Goal: Transaction & Acquisition: Purchase product/service

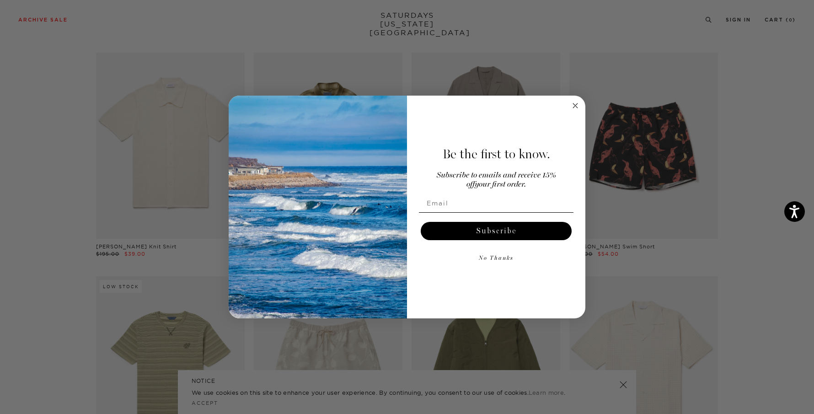
scroll to position [1192, 0]
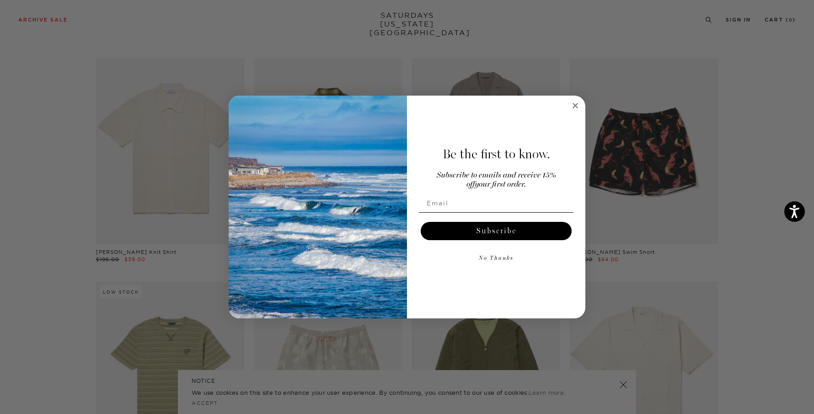
click at [577, 106] on circle "Close dialog" at bounding box center [576, 105] width 11 height 11
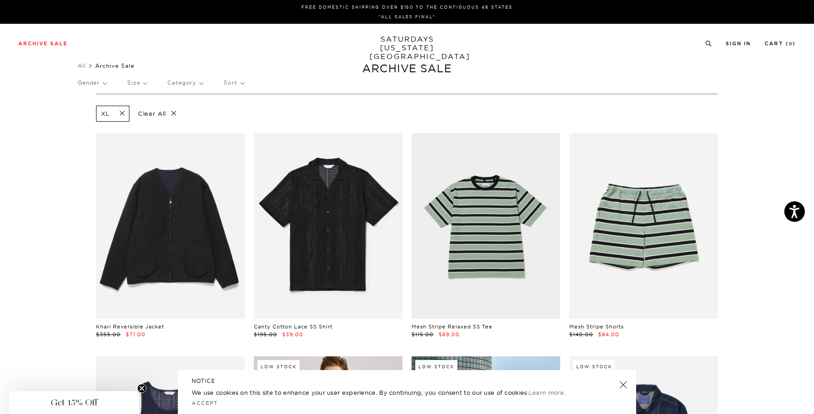
scroll to position [0, 5]
click at [426, 44] on link "SATURDAYS NEW YORK CITY" at bounding box center [407, 48] width 75 height 26
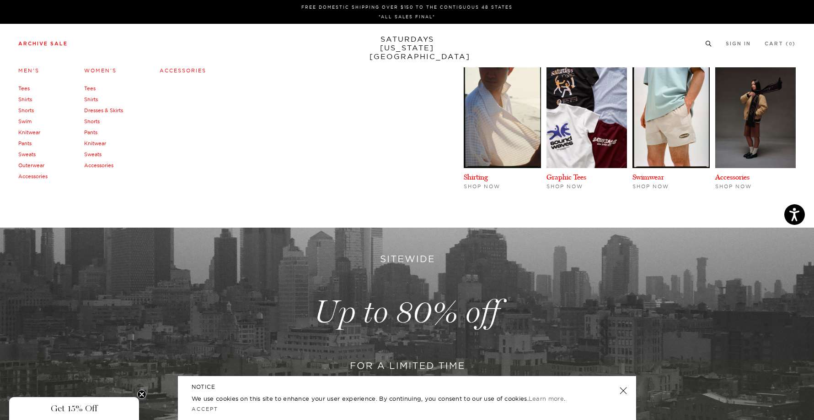
click at [22, 89] on link "Tees" at bounding box center [23, 88] width 11 height 6
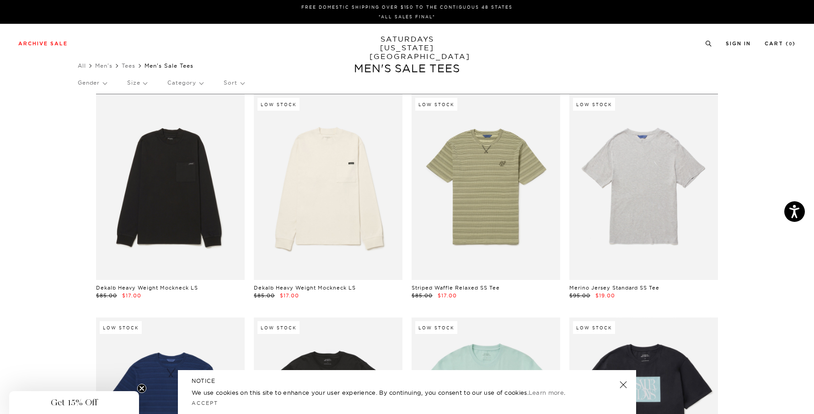
click at [394, 44] on link "SATURDAYS NEW YORK CITY" at bounding box center [407, 48] width 75 height 26
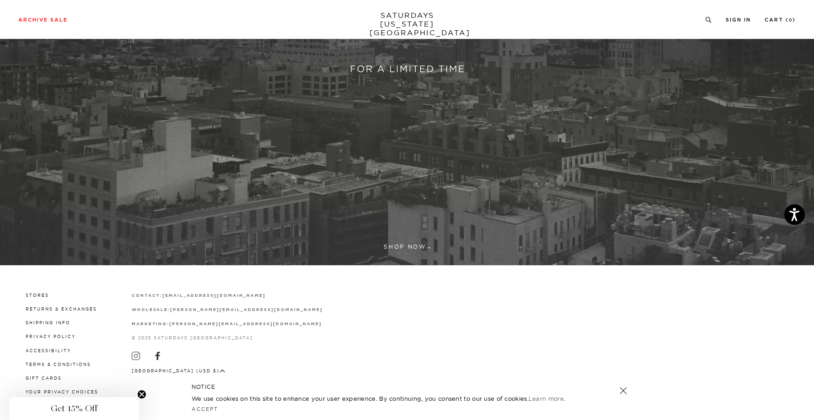
scroll to position [296, 0]
click at [620, 389] on link at bounding box center [623, 390] width 13 height 13
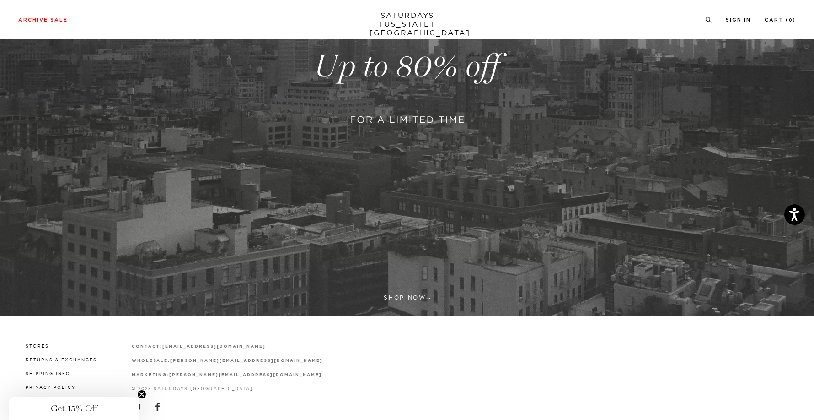
scroll to position [256, 0]
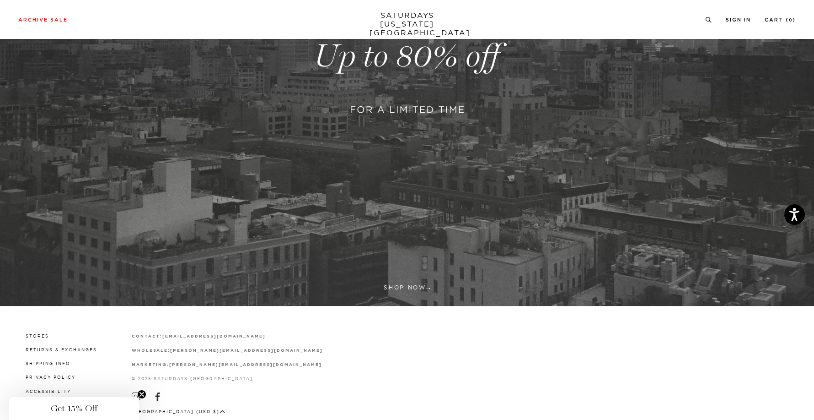
click at [399, 286] on link at bounding box center [407, 56] width 814 height 499
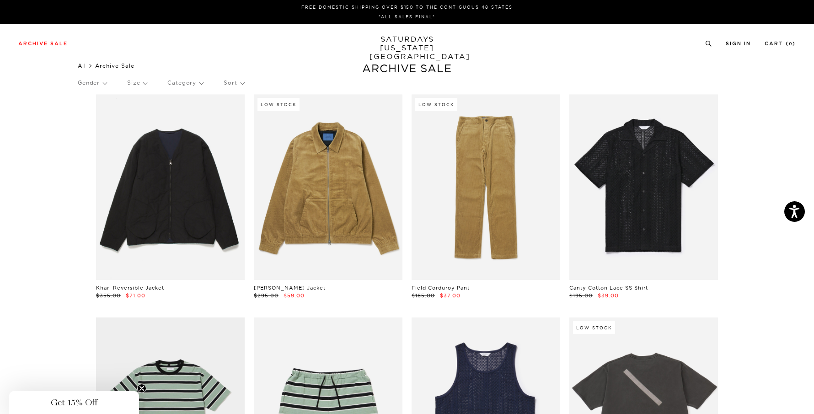
click at [86, 65] on link "All" at bounding box center [82, 65] width 8 height 7
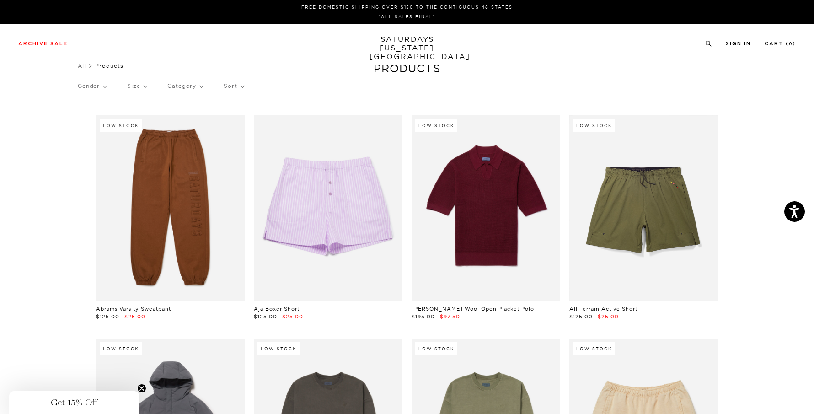
click at [183, 86] on p "Category" at bounding box center [185, 85] width 36 height 21
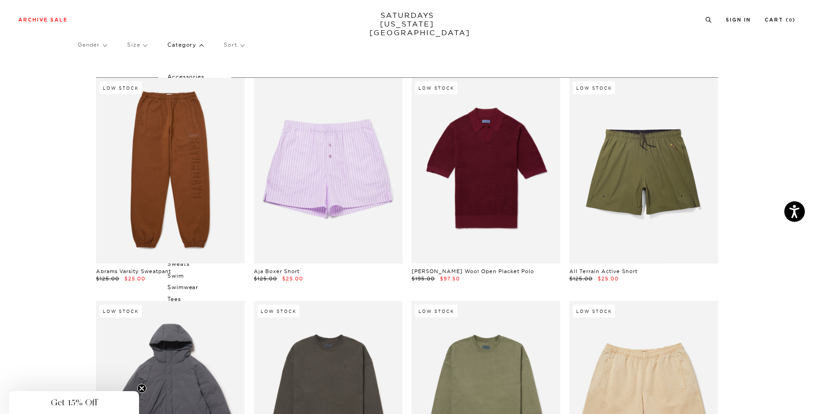
scroll to position [38, 0]
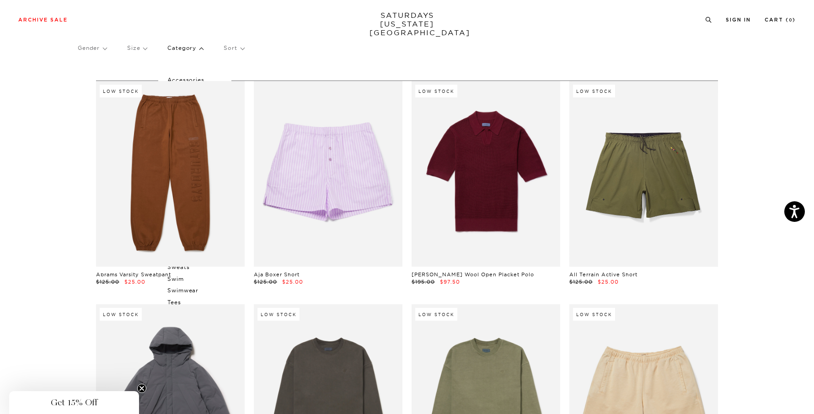
click at [202, 48] on p "Category" at bounding box center [185, 48] width 36 height 21
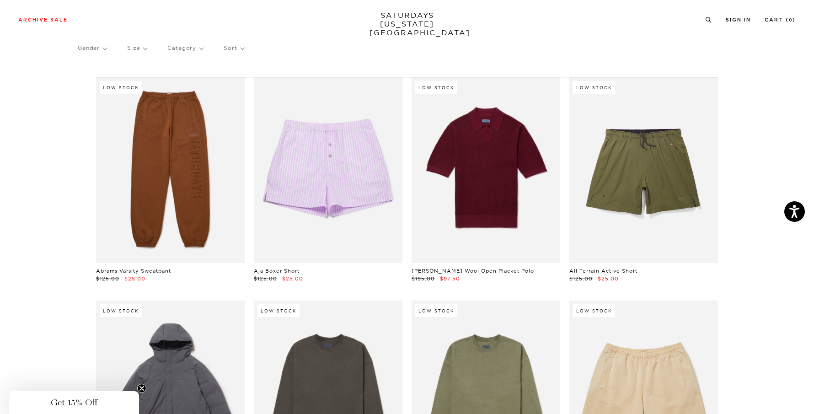
click at [198, 49] on p "Category" at bounding box center [185, 48] width 36 height 21
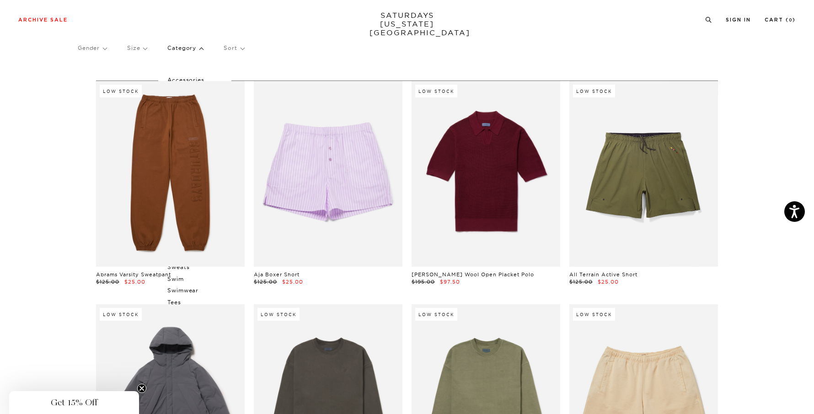
click at [198, 50] on p "Category" at bounding box center [185, 48] width 36 height 21
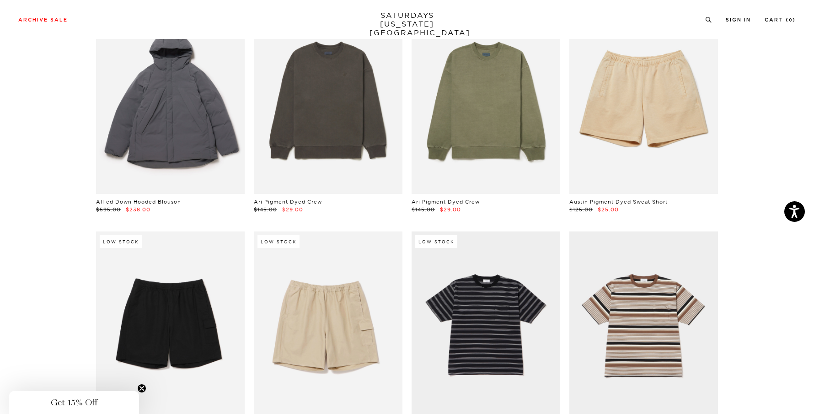
scroll to position [331, 0]
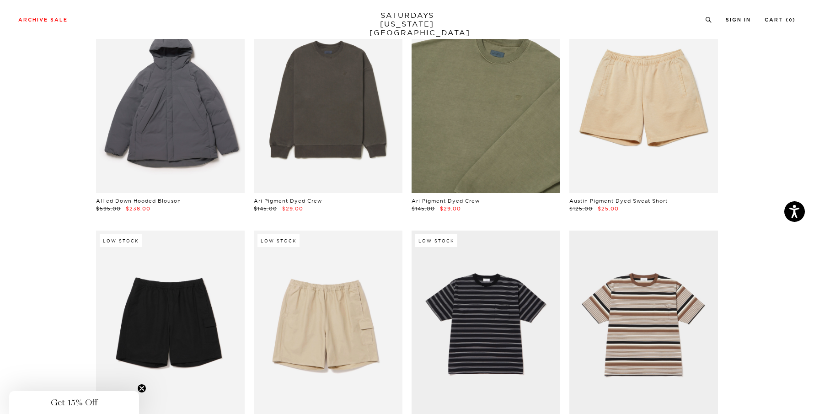
click at [509, 150] on link at bounding box center [486, 100] width 149 height 186
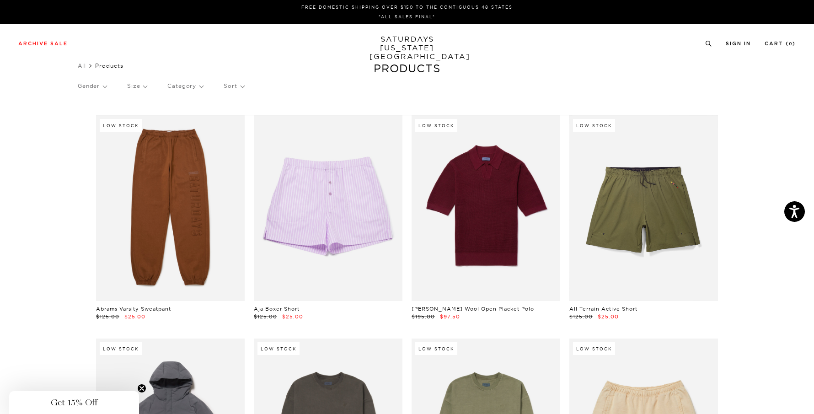
scroll to position [0, 0]
click at [142, 88] on p "Size" at bounding box center [137, 85] width 20 height 21
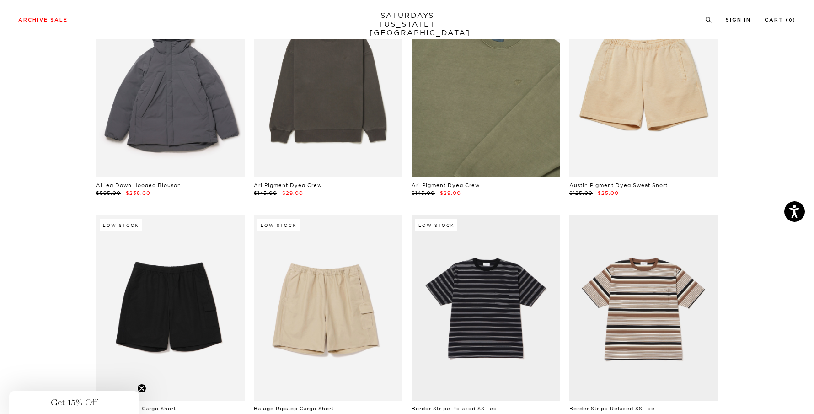
scroll to position [369, 0]
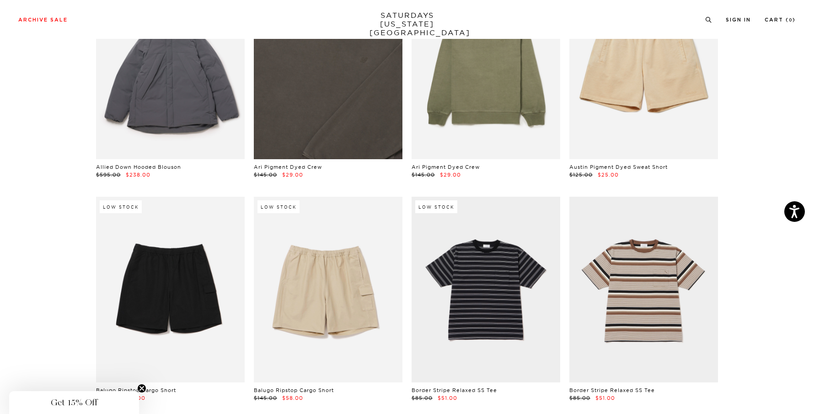
click at [335, 97] on link at bounding box center [328, 66] width 149 height 186
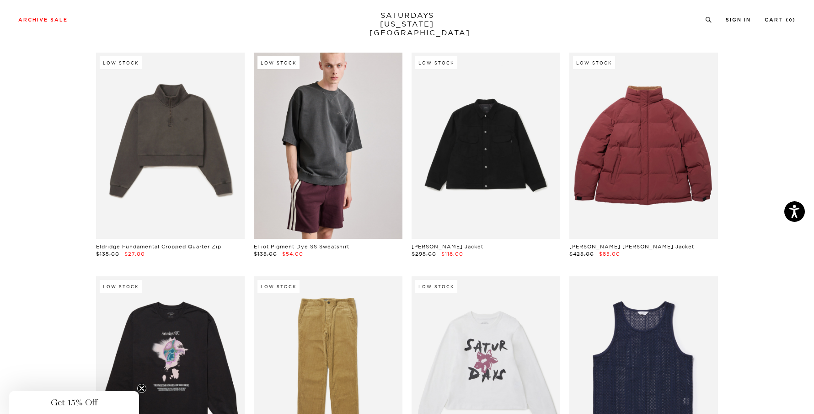
scroll to position [4757, 0]
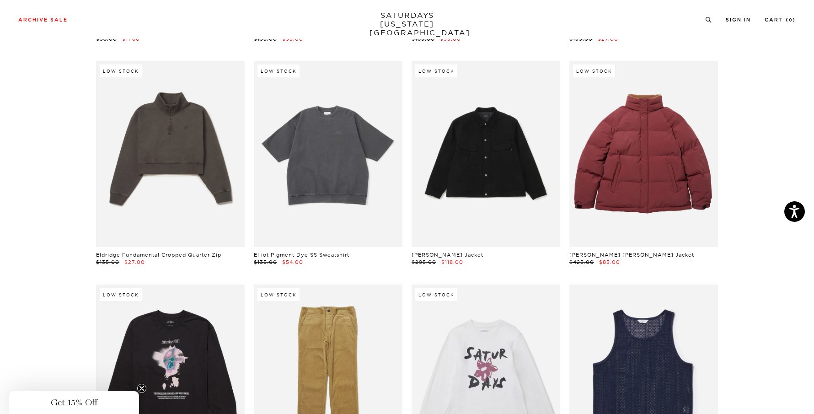
click at [308, 158] on link at bounding box center [328, 154] width 149 height 186
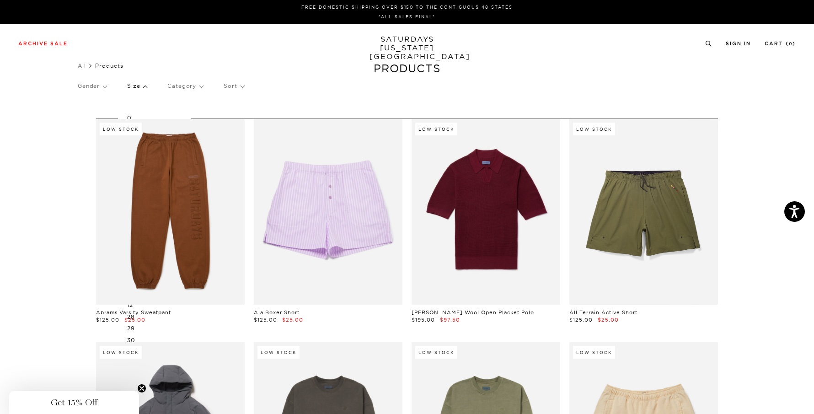
scroll to position [0, 2]
click at [136, 86] on p "Size" at bounding box center [137, 85] width 20 height 21
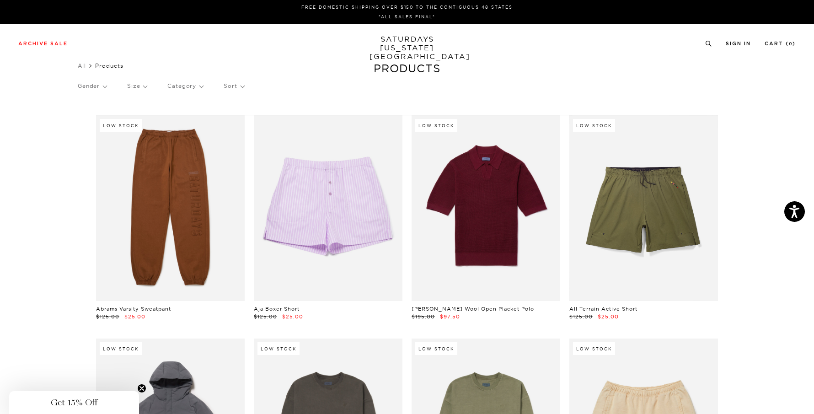
click at [137, 85] on p "Size" at bounding box center [137, 85] width 20 height 21
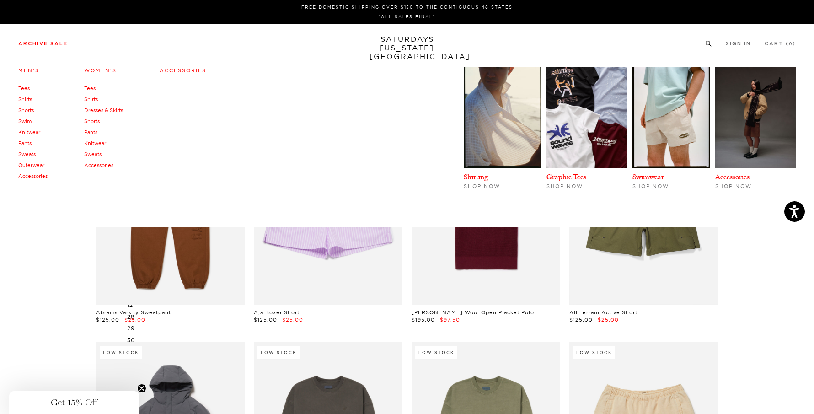
click at [60, 46] on link "Archive Sale" at bounding box center [42, 43] width 49 height 5
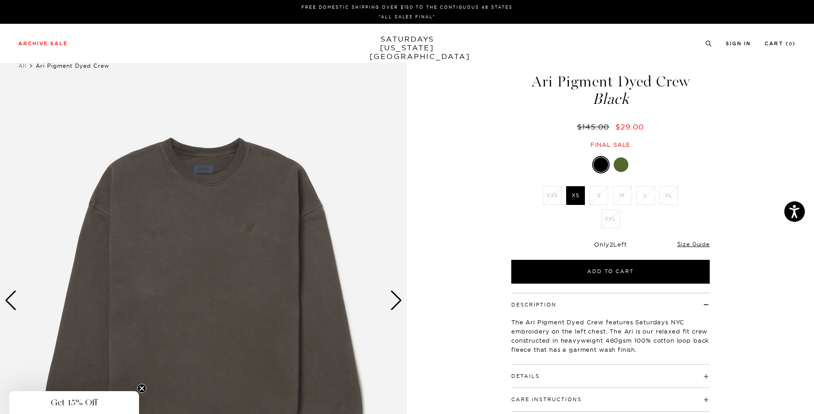
click at [612, 225] on li "XXL" at bounding box center [610, 219] width 23 height 19
click at [609, 220] on li "XXL" at bounding box center [610, 219] width 23 height 19
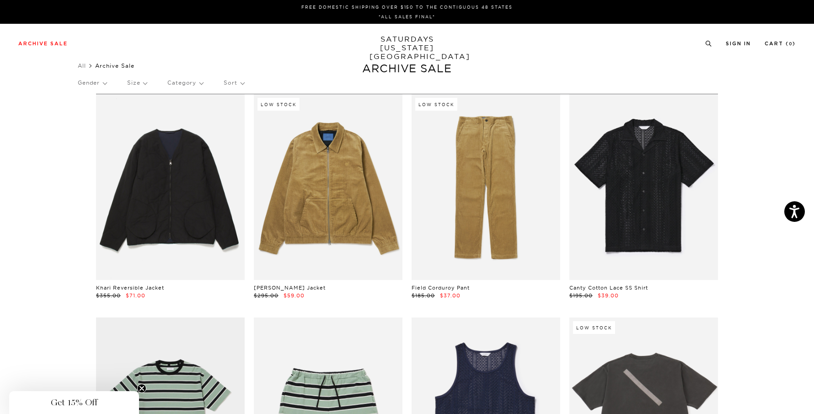
click at [143, 81] on p "Size" at bounding box center [137, 82] width 20 height 21
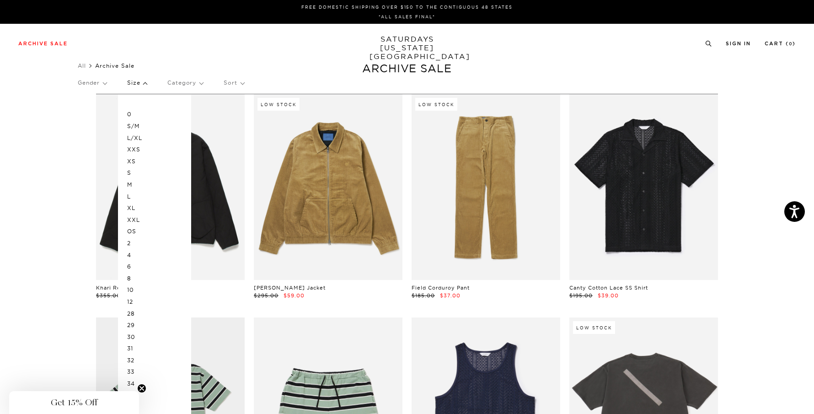
click at [149, 218] on p "XXL" at bounding box center [154, 220] width 55 height 12
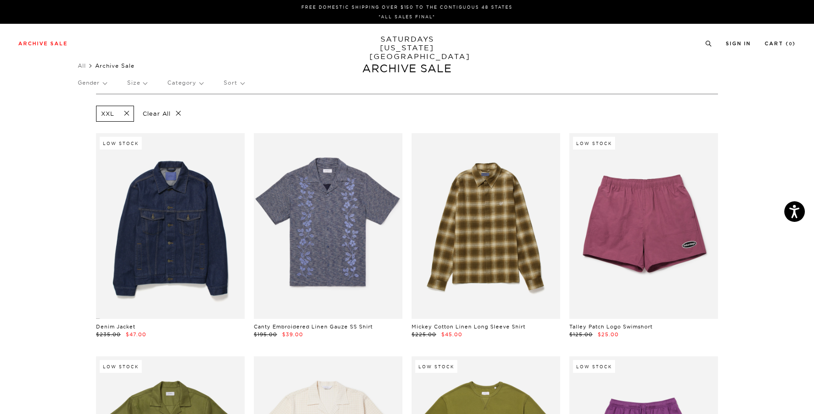
click at [146, 83] on p "Size" at bounding box center [137, 82] width 20 height 21
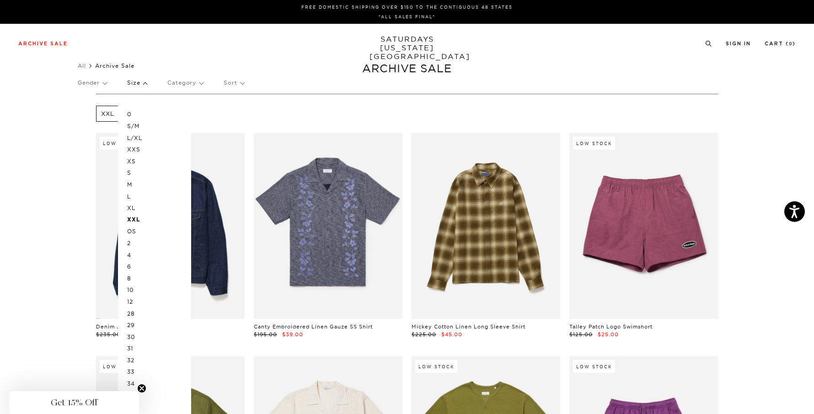
click at [139, 204] on p "XL" at bounding box center [154, 208] width 55 height 12
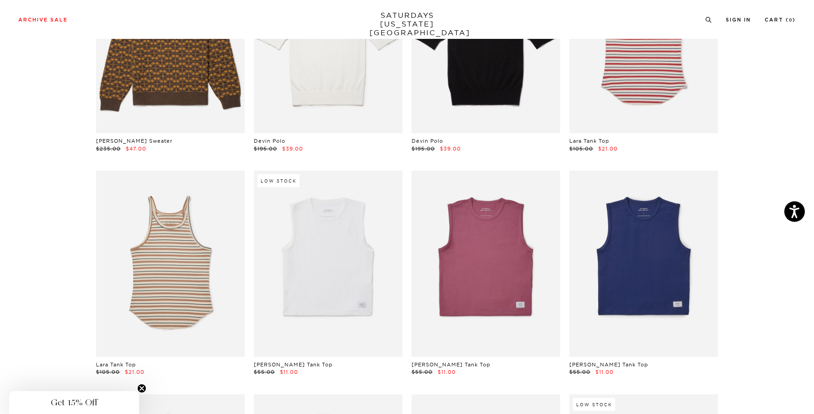
scroll to position [3017, 0]
